Goal: Task Accomplishment & Management: Manage account settings

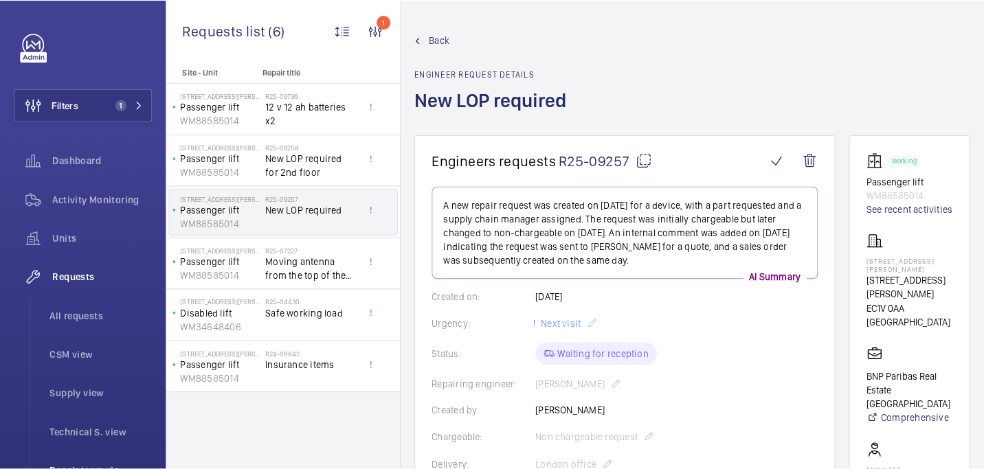
scroll to position [624, 0]
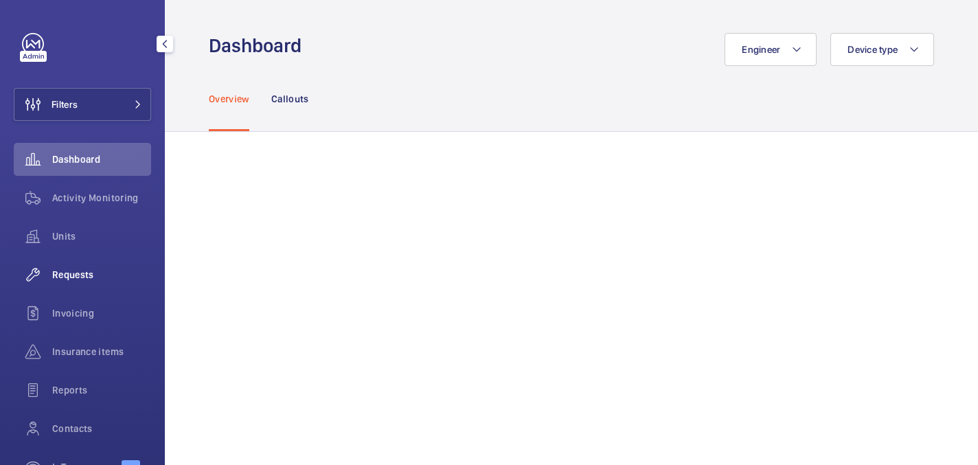
click at [69, 289] on div "Requests" at bounding box center [82, 274] width 137 height 33
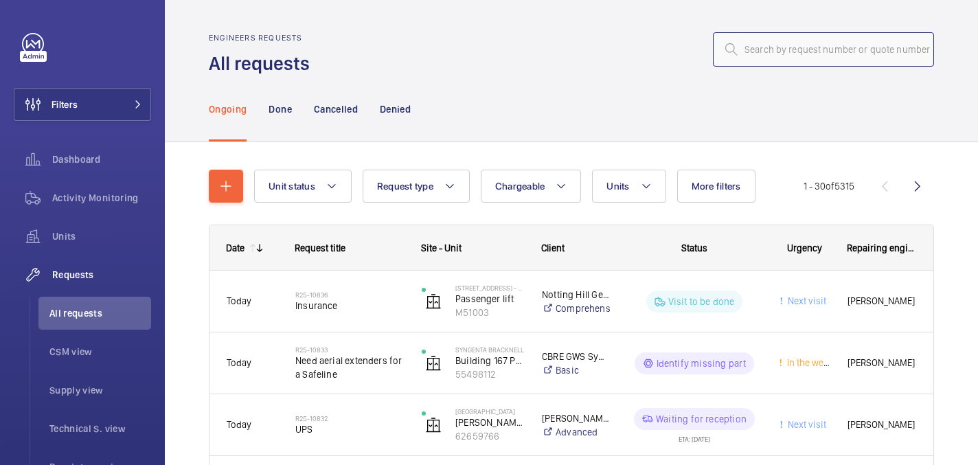
click at [790, 50] on input "text" at bounding box center [823, 49] width 221 height 34
paste input "R25-10686"
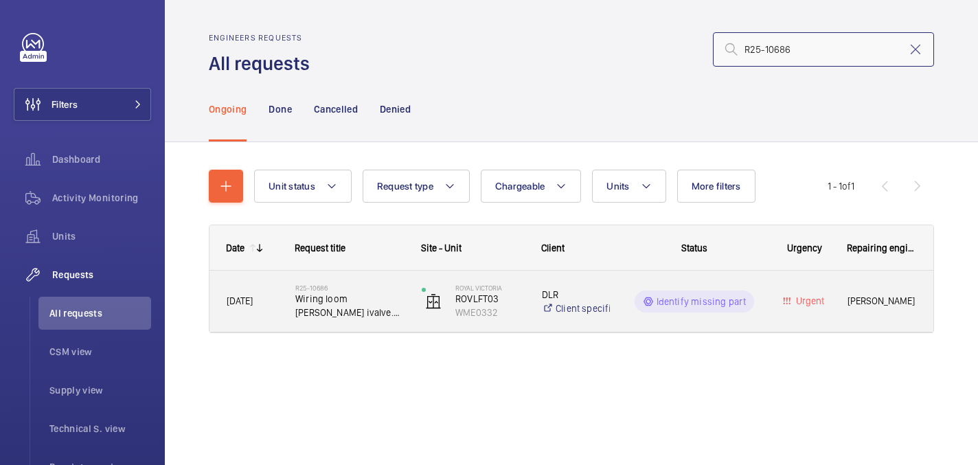
type input "R25-10686"
click at [349, 278] on div "R25-10686 Wiring loom [PERSON_NAME] ivalve. Wiring loom from valve to icon card" at bounding box center [341, 302] width 125 height 62
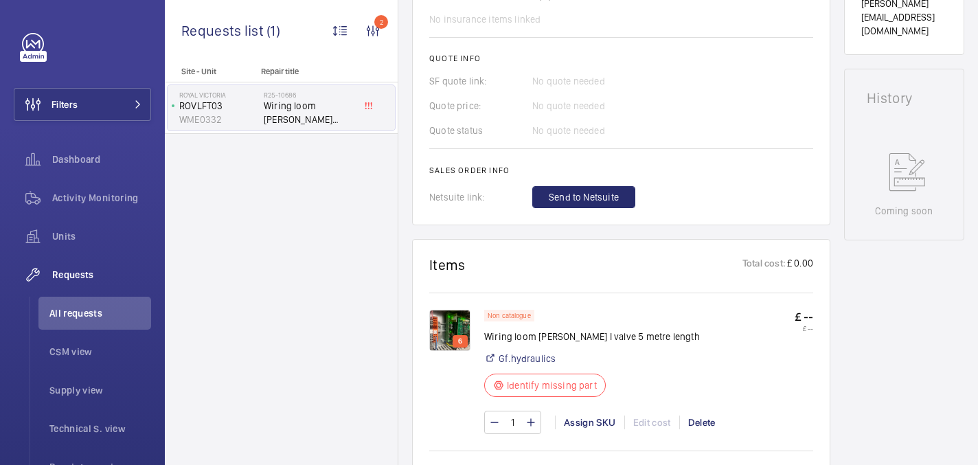
scroll to position [680, 0]
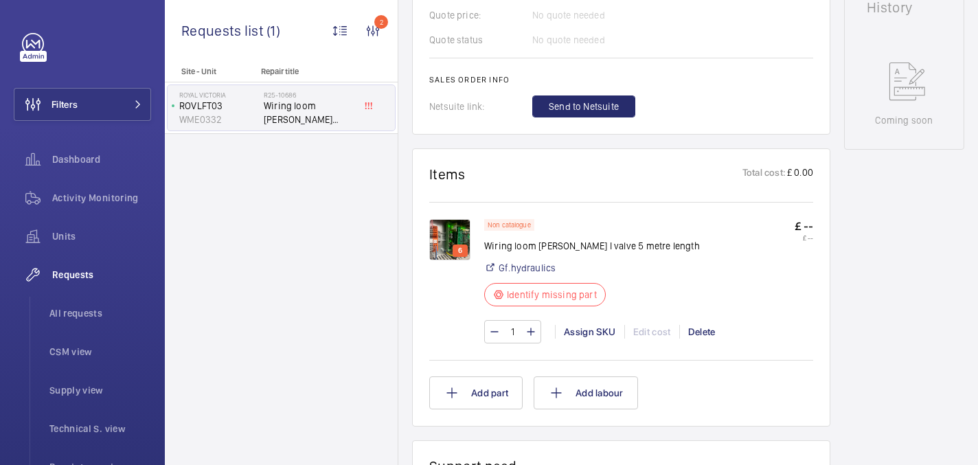
click at [451, 234] on img at bounding box center [449, 239] width 41 height 41
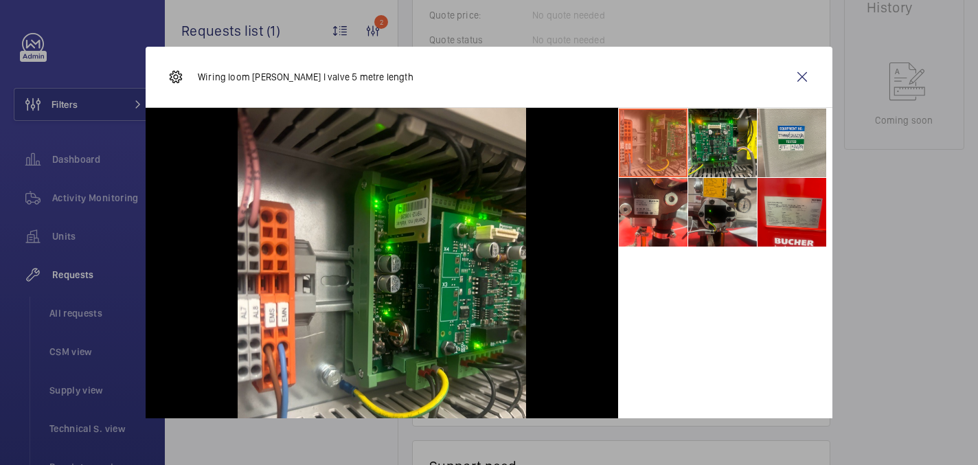
click at [737, 211] on li at bounding box center [722, 212] width 69 height 69
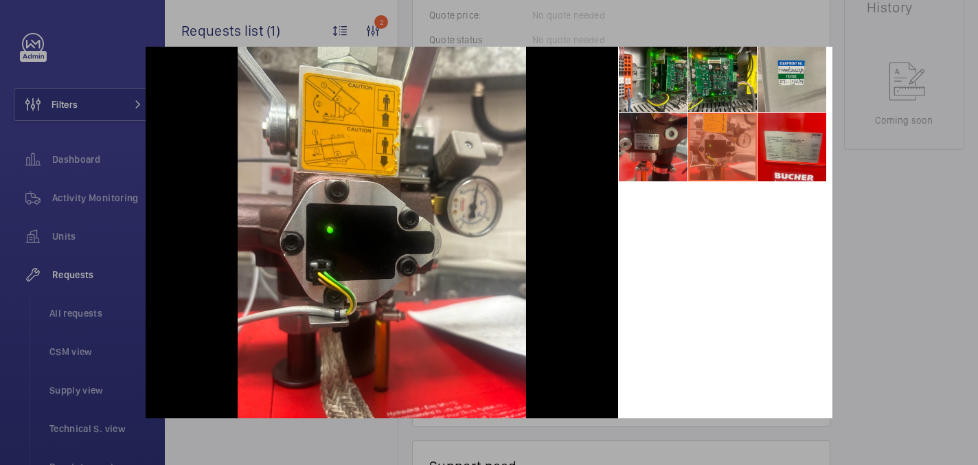
scroll to position [15, 0]
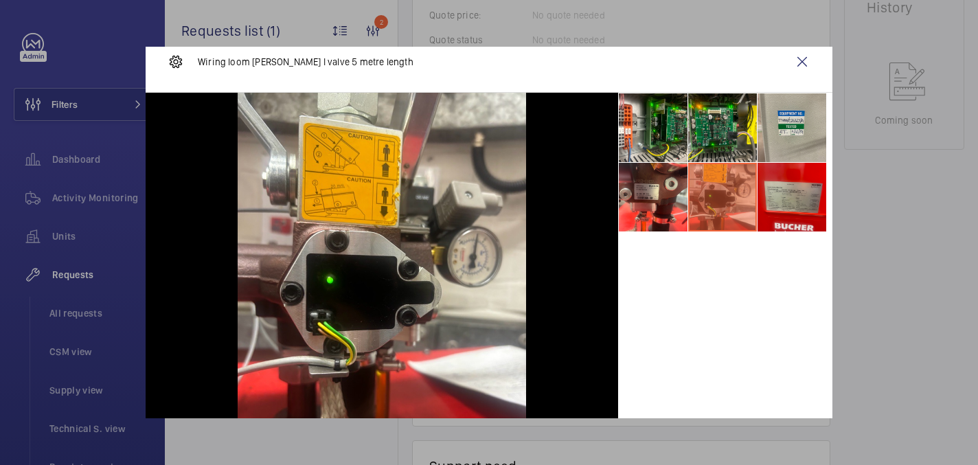
click at [820, 73] on div "Wiring loom [PERSON_NAME] I valve 5 metre length" at bounding box center [489, 62] width 687 height 61
click at [809, 60] on wm-front-icon-button at bounding box center [802, 61] width 33 height 33
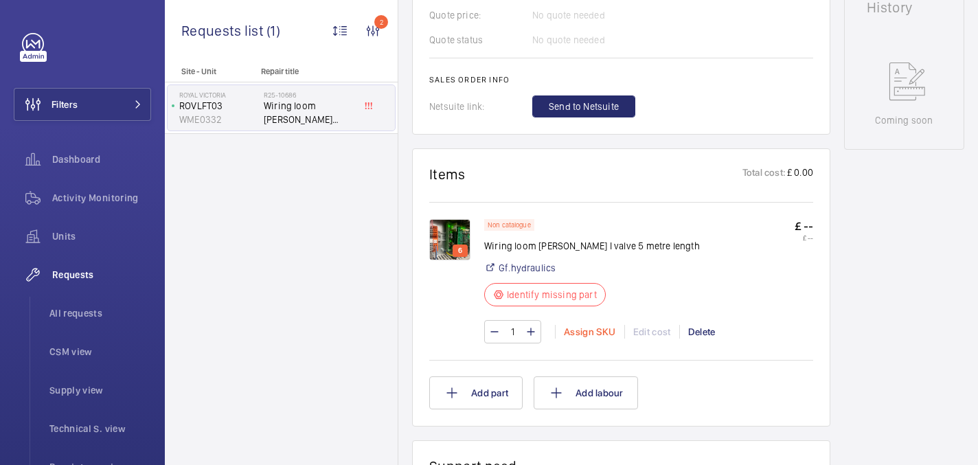
click at [585, 336] on div "Assign SKU" at bounding box center [589, 332] width 69 height 14
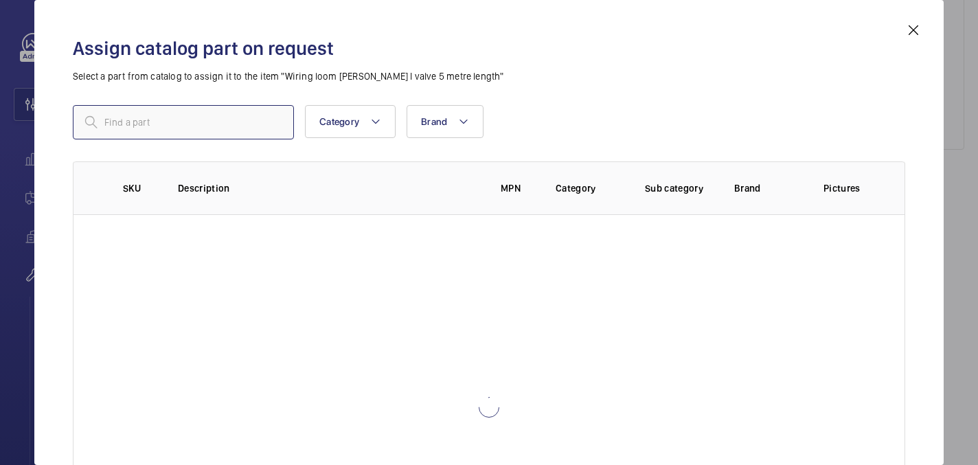
click at [171, 135] on input "text" at bounding box center [183, 122] width 221 height 34
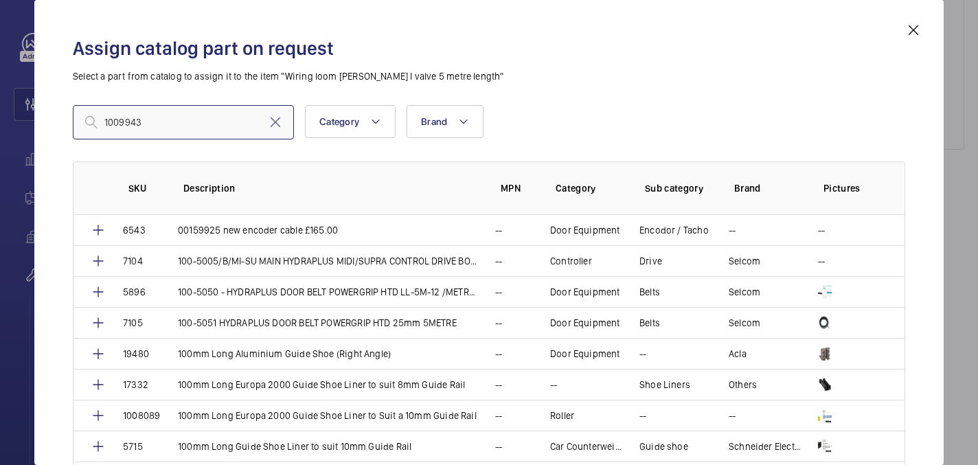
click at [106, 118] on input "1009943" at bounding box center [183, 122] width 221 height 34
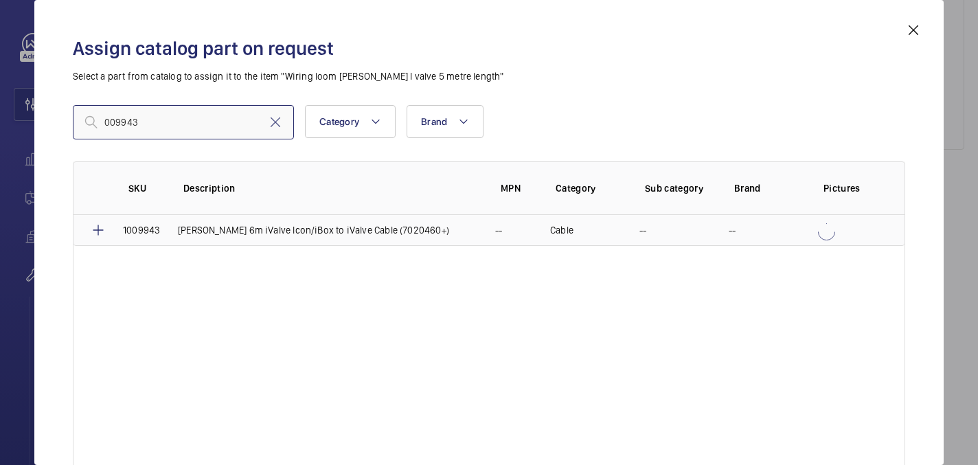
type input "009943"
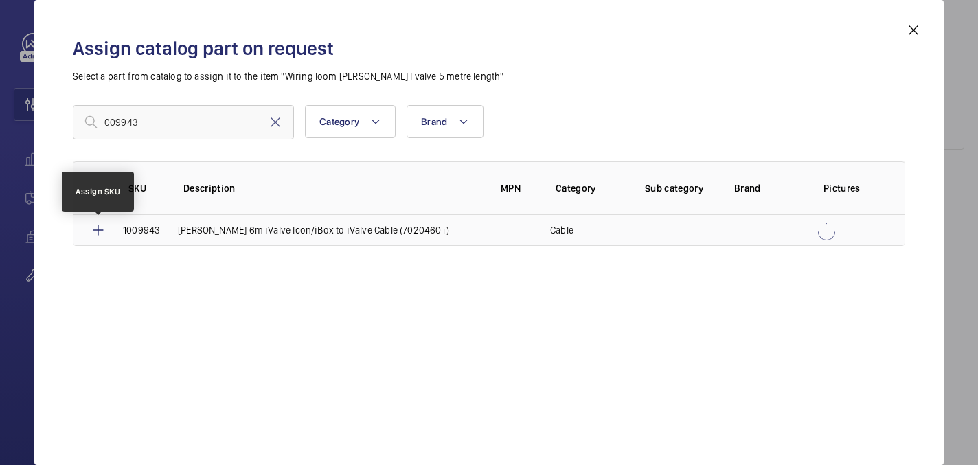
click at [96, 233] on mat-icon at bounding box center [98, 230] width 16 height 16
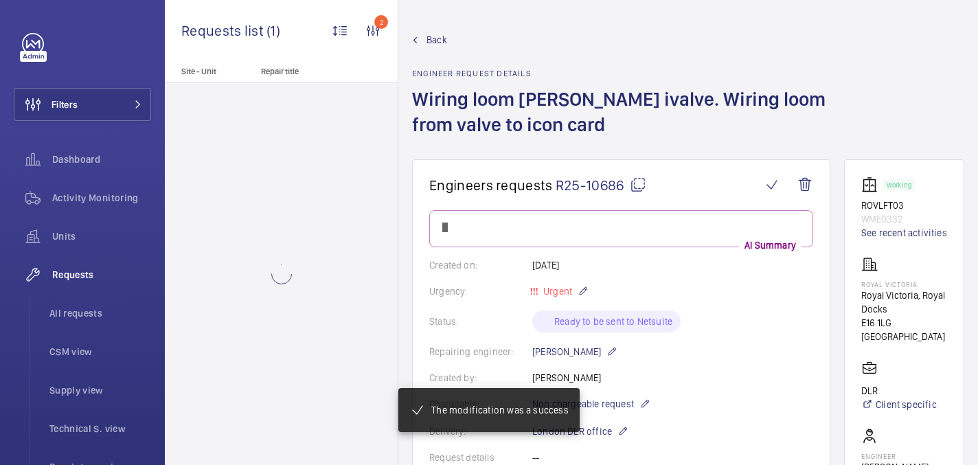
scroll to position [680, 0]
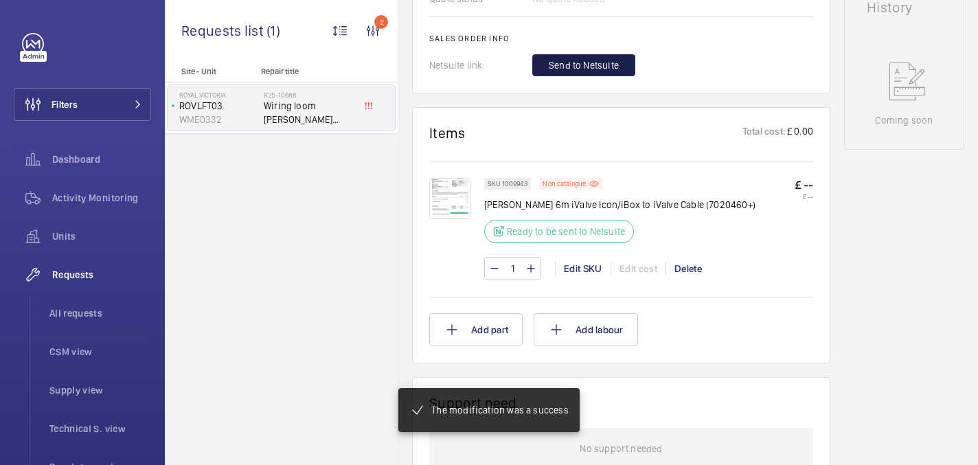
click at [574, 64] on span "Send to Netsuite" at bounding box center [584, 65] width 70 height 14
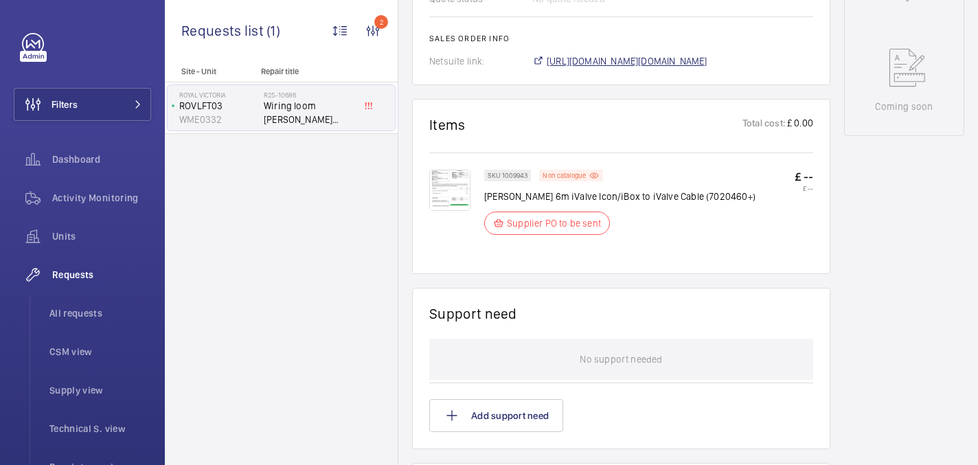
scroll to position [707, 0]
click at [592, 63] on span "[URL][DOMAIN_NAME][DOMAIN_NAME]" at bounding box center [627, 61] width 161 height 14
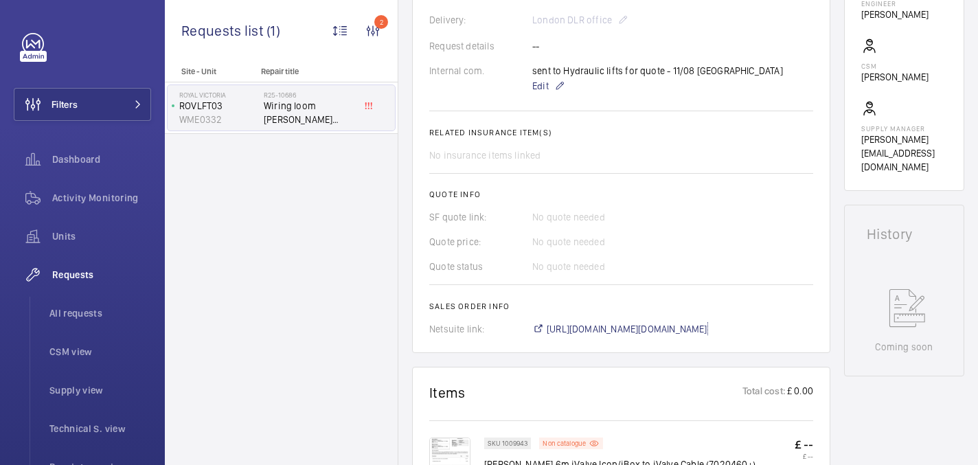
scroll to position [475, 0]
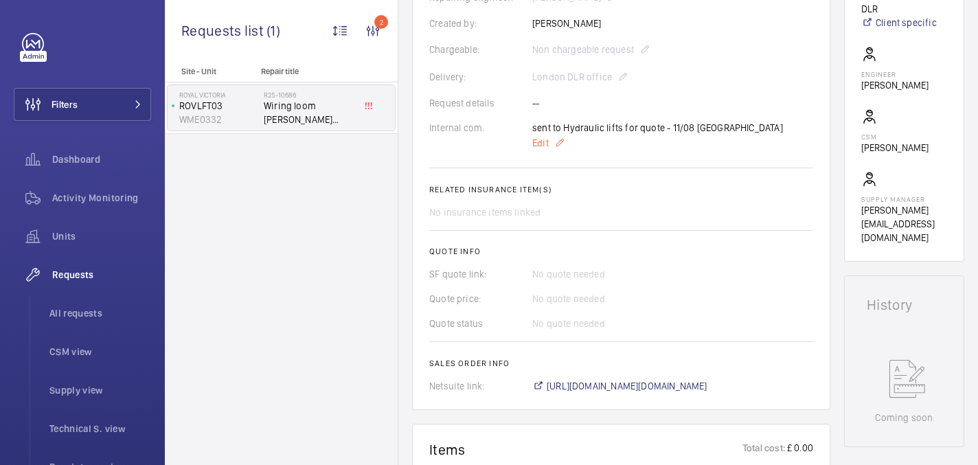
click at [546, 136] on span "Edit" at bounding box center [540, 143] width 16 height 14
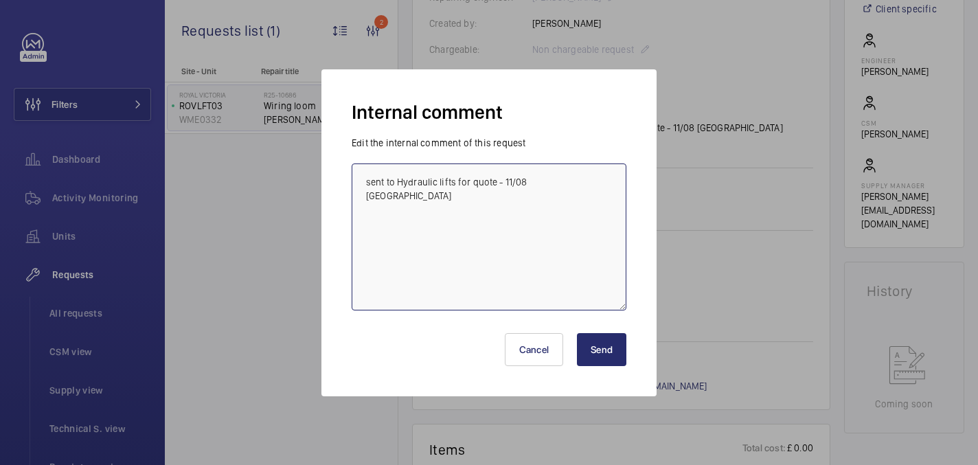
click at [554, 171] on textarea "sent to Hydraulic lifts for quote - 11/08 india" at bounding box center [489, 237] width 275 height 147
click at [561, 182] on textarea "sent to Hydraulic lifts for quote - 11/08 india" at bounding box center [489, 237] width 275 height 147
type textarea "sent to Hydraulic lifts for quote - 11/08 india On order - 12/08 india"
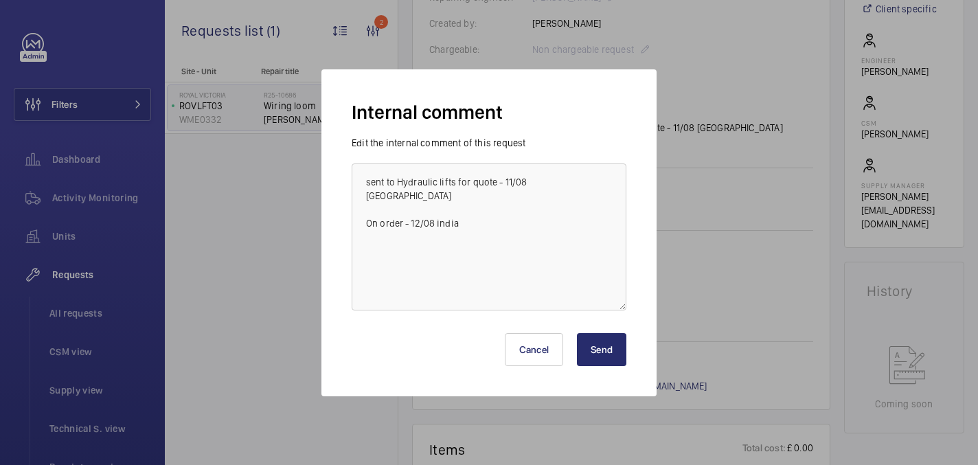
click at [601, 344] on button "Send" at bounding box center [601, 349] width 49 height 33
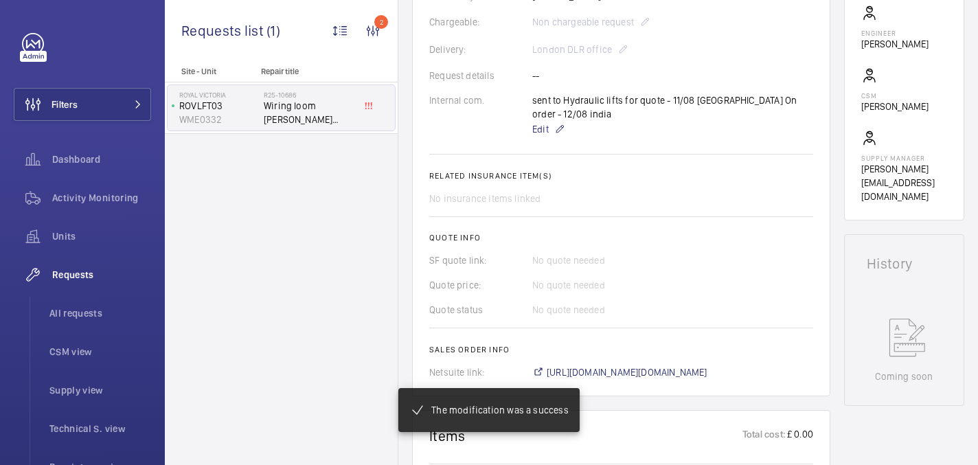
scroll to position [437, 0]
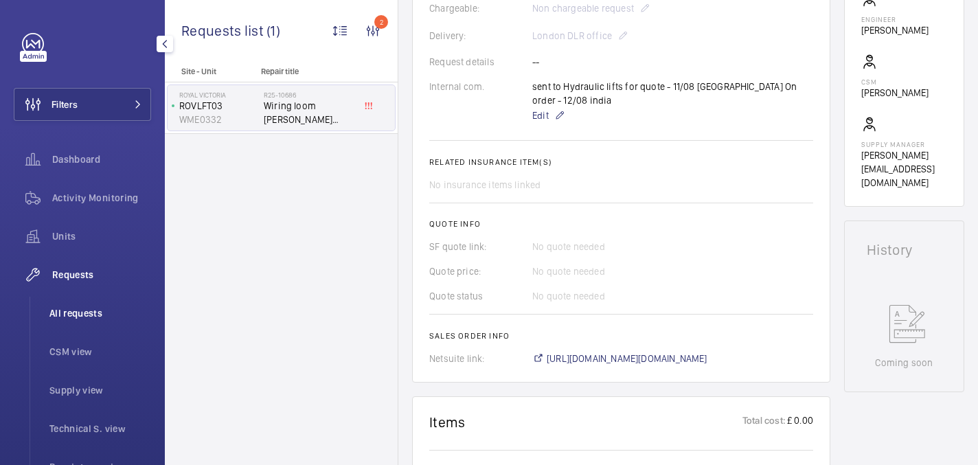
click at [90, 306] on li "All requests" at bounding box center [94, 313] width 113 height 33
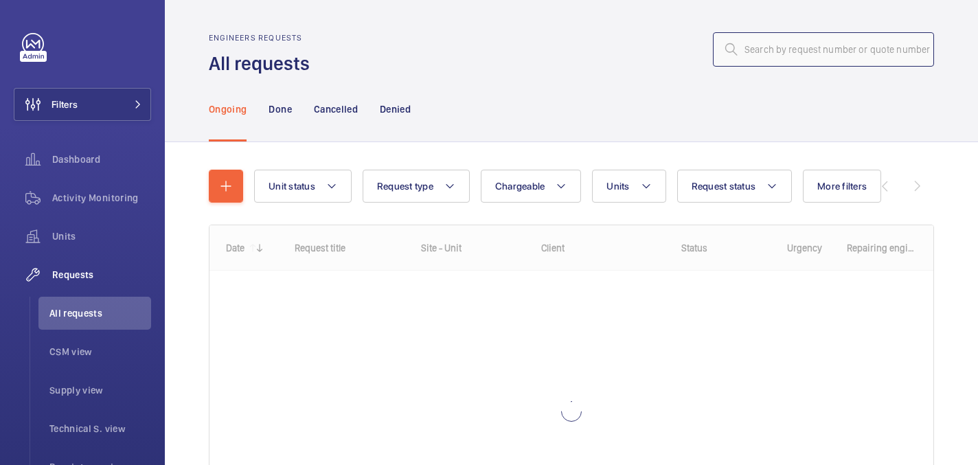
click at [809, 45] on input "text" at bounding box center [823, 49] width 221 height 34
paste input "PO-GB-013604"
type input "PO-GB-013604"
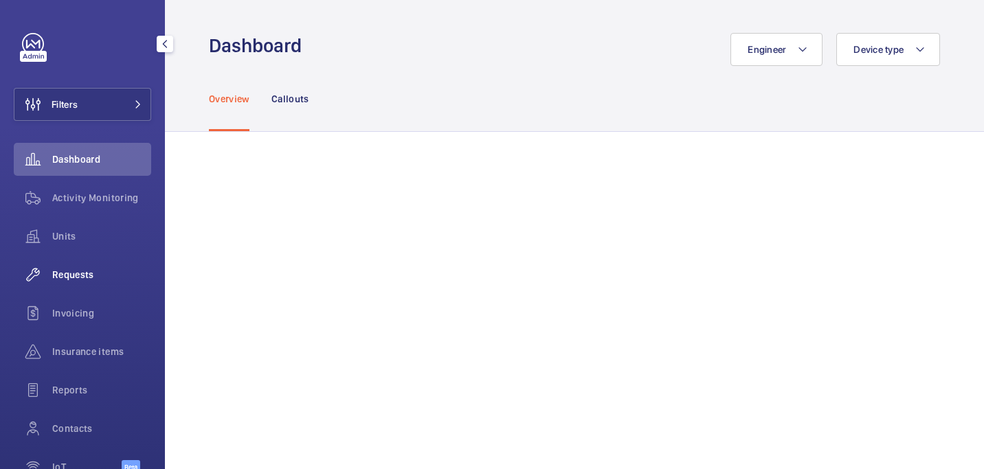
click at [79, 280] on span "Requests" at bounding box center [101, 275] width 99 height 14
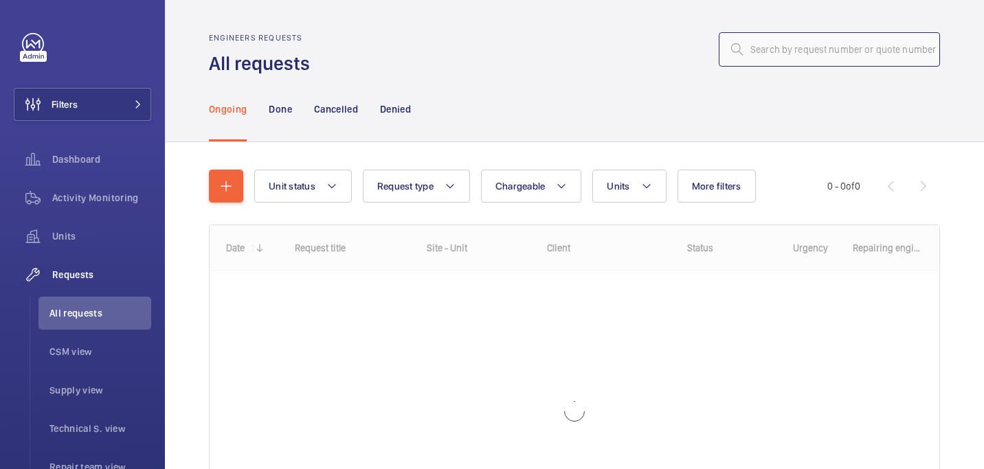
click at [831, 57] on input "text" at bounding box center [829, 49] width 221 height 34
paste input "R25-09090"
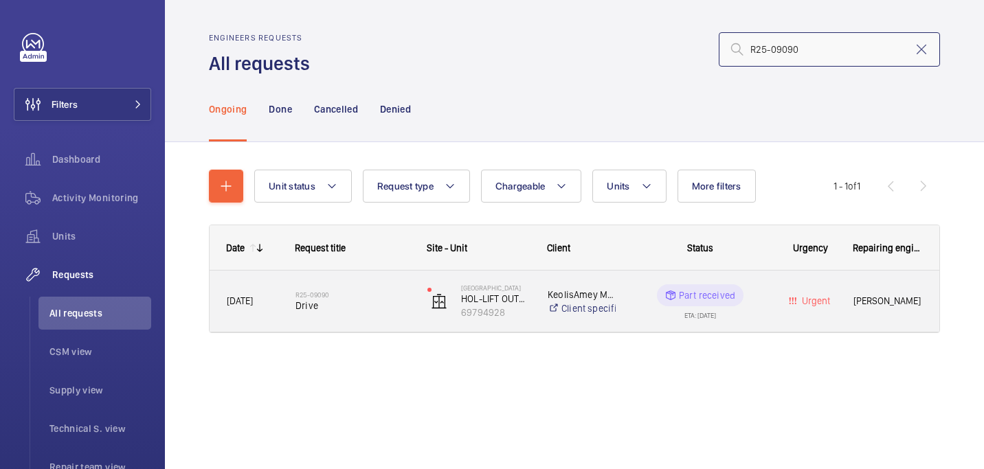
type input "R25-09090"
click at [325, 304] on span "Drive" at bounding box center [352, 306] width 114 height 14
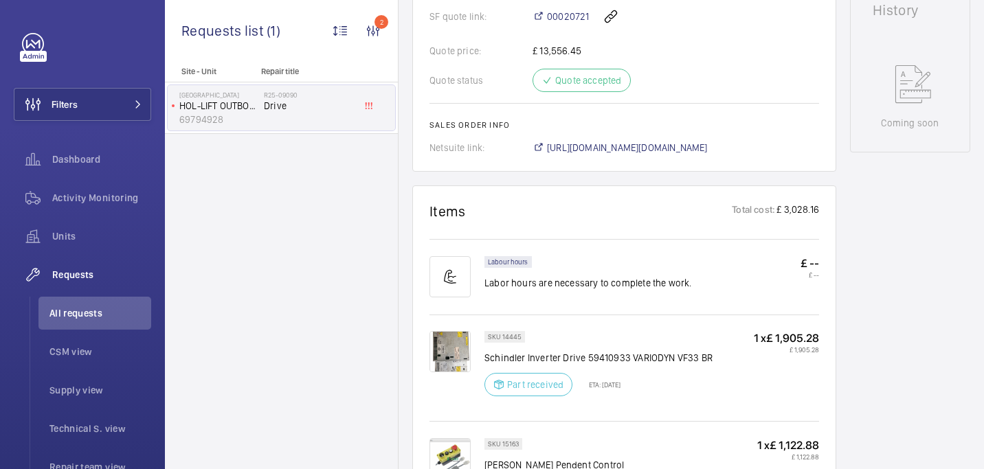
scroll to position [643, 0]
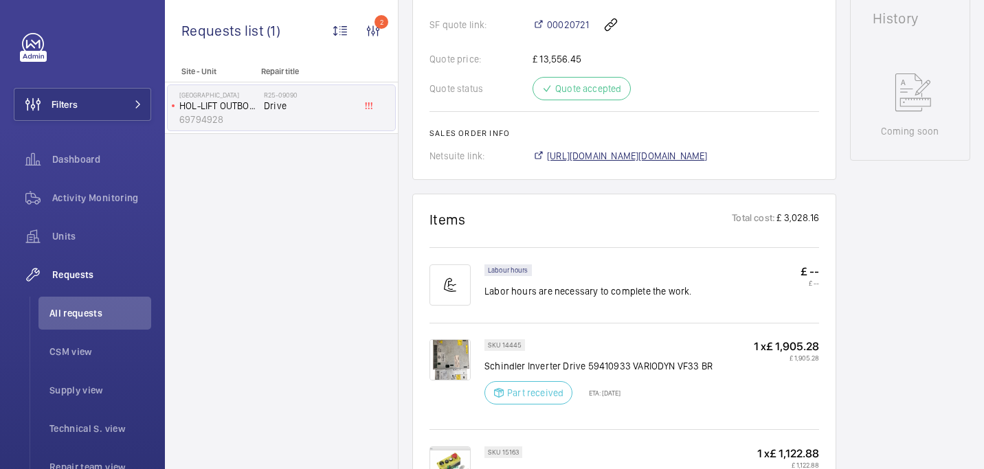
click at [595, 149] on span "https://6461500.app.netsuite.com/app/accounting/transactions/salesord.nl?id=278…" at bounding box center [627, 156] width 161 height 14
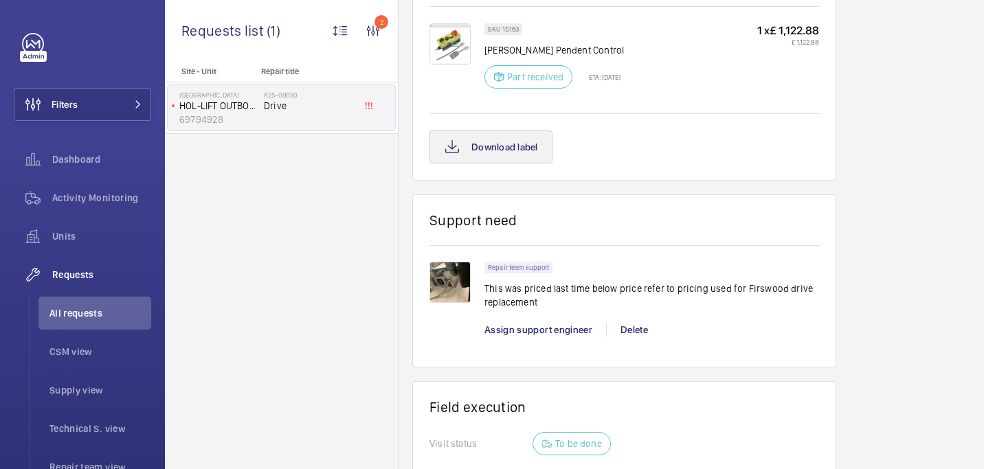
scroll to position [1027, 0]
